Goal: Information Seeking & Learning: Check status

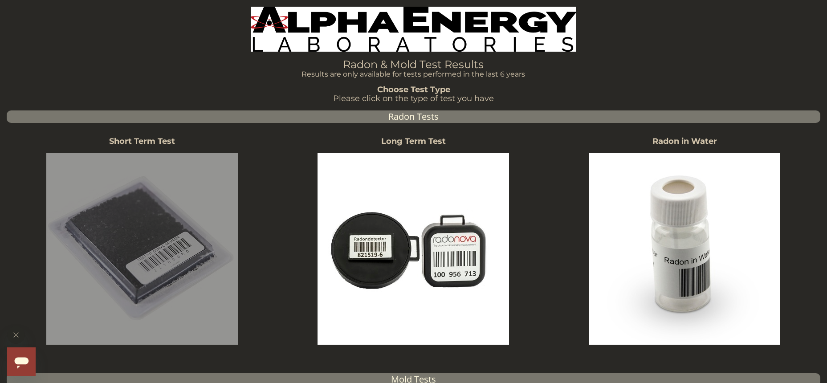
click at [175, 235] on img at bounding box center [142, 249] width 192 height 192
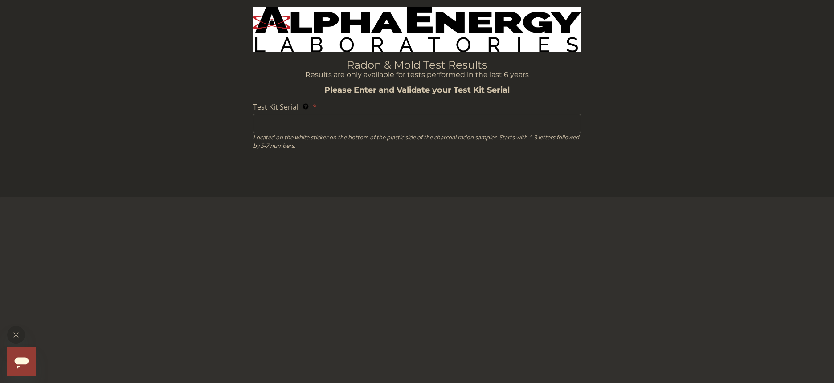
click at [353, 125] on input "Test Kit Serial Located on the white sticker on the bottom of the plastic side …" at bounding box center [417, 123] width 328 height 19
paste input "FC613498"
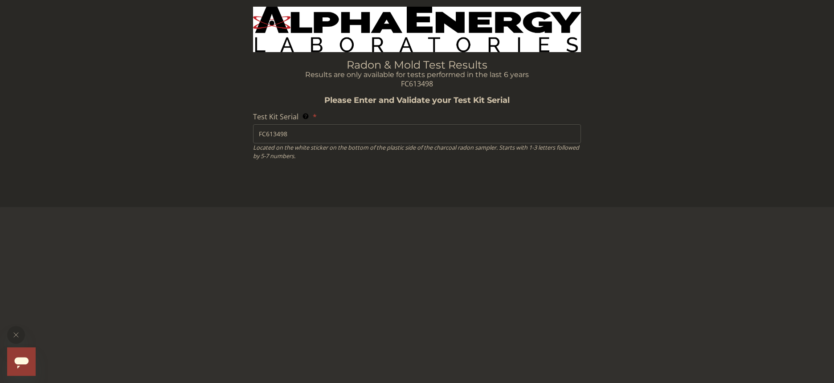
type input "FC613498"
click at [286, 135] on input "FC613498" at bounding box center [417, 133] width 328 height 19
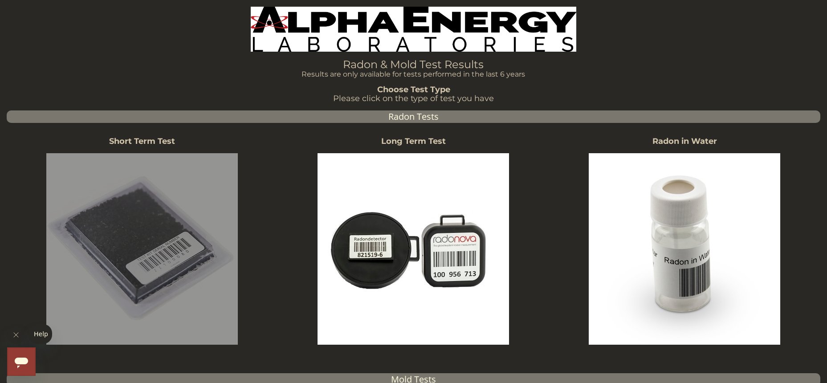
click at [129, 223] on img at bounding box center [142, 249] width 192 height 192
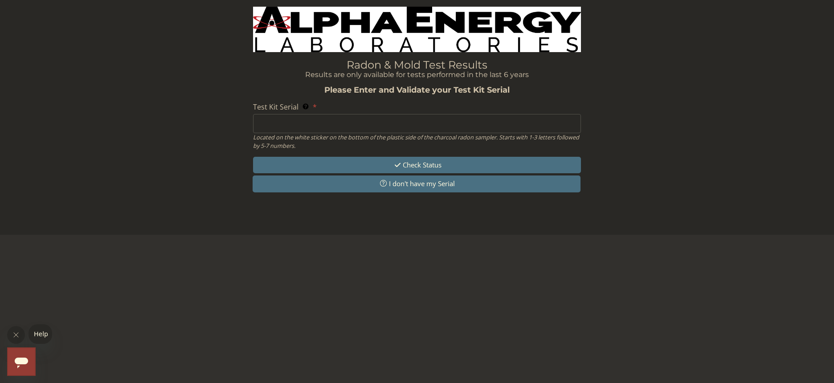
click at [396, 126] on input "Test Kit Serial Located on the white sticker on the bottom of the plastic side …" at bounding box center [417, 123] width 328 height 19
paste input "FC613498"
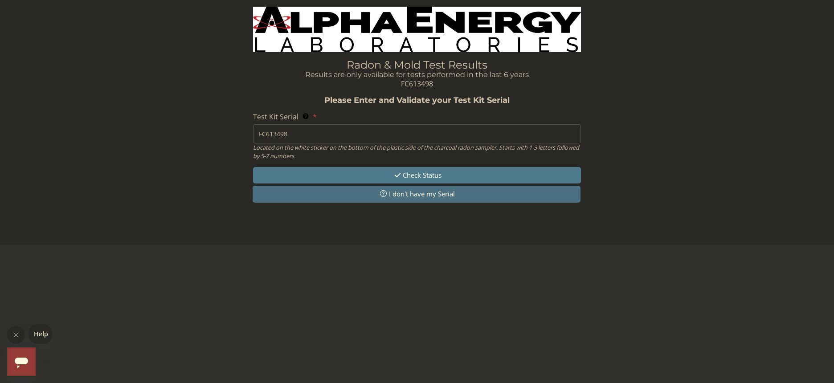
type input "FC613498"
click at [385, 177] on button "Check Status" at bounding box center [417, 175] width 328 height 16
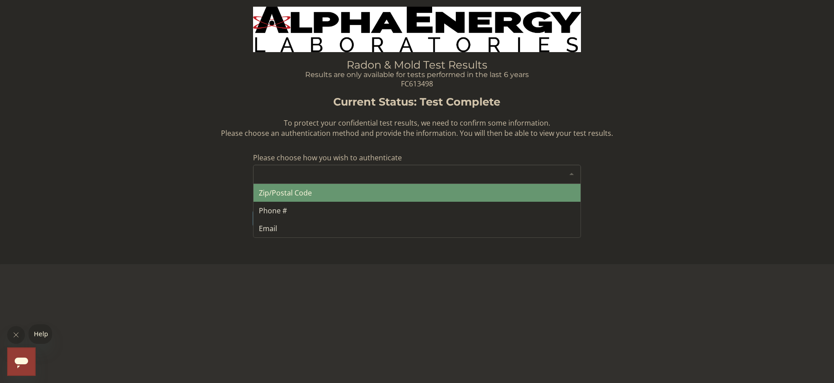
click at [343, 180] on div "Please make a selection" at bounding box center [417, 174] width 328 height 19
click at [338, 199] on span "Zip/Postal Code" at bounding box center [417, 193] width 327 height 18
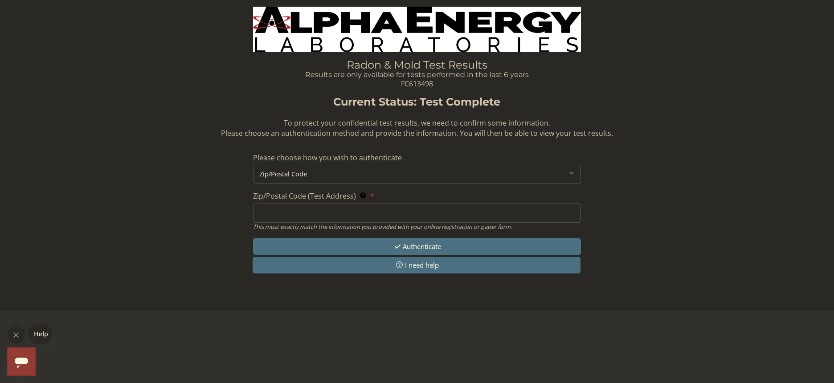
click at [381, 205] on input "Zip/Postal Code (Test Address) This must exactly match the information you prov…" at bounding box center [417, 213] width 328 height 19
paste input "19507"
type input "19507"
click at [383, 248] on button "Authenticate" at bounding box center [417, 246] width 328 height 16
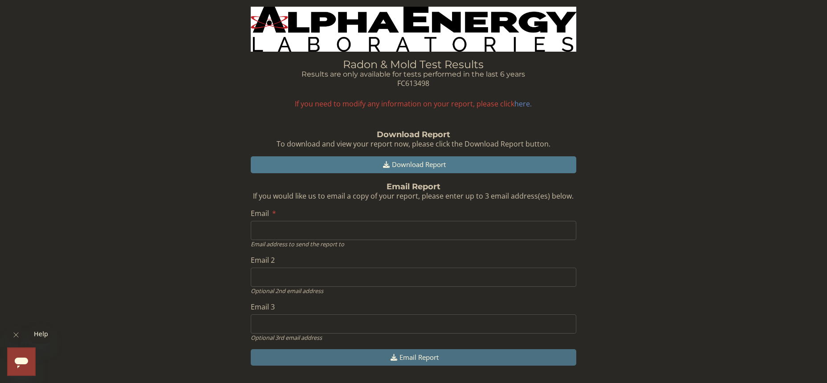
click at [436, 162] on button "Download Report" at bounding box center [414, 164] width 326 height 16
